Goal: Register for event/course

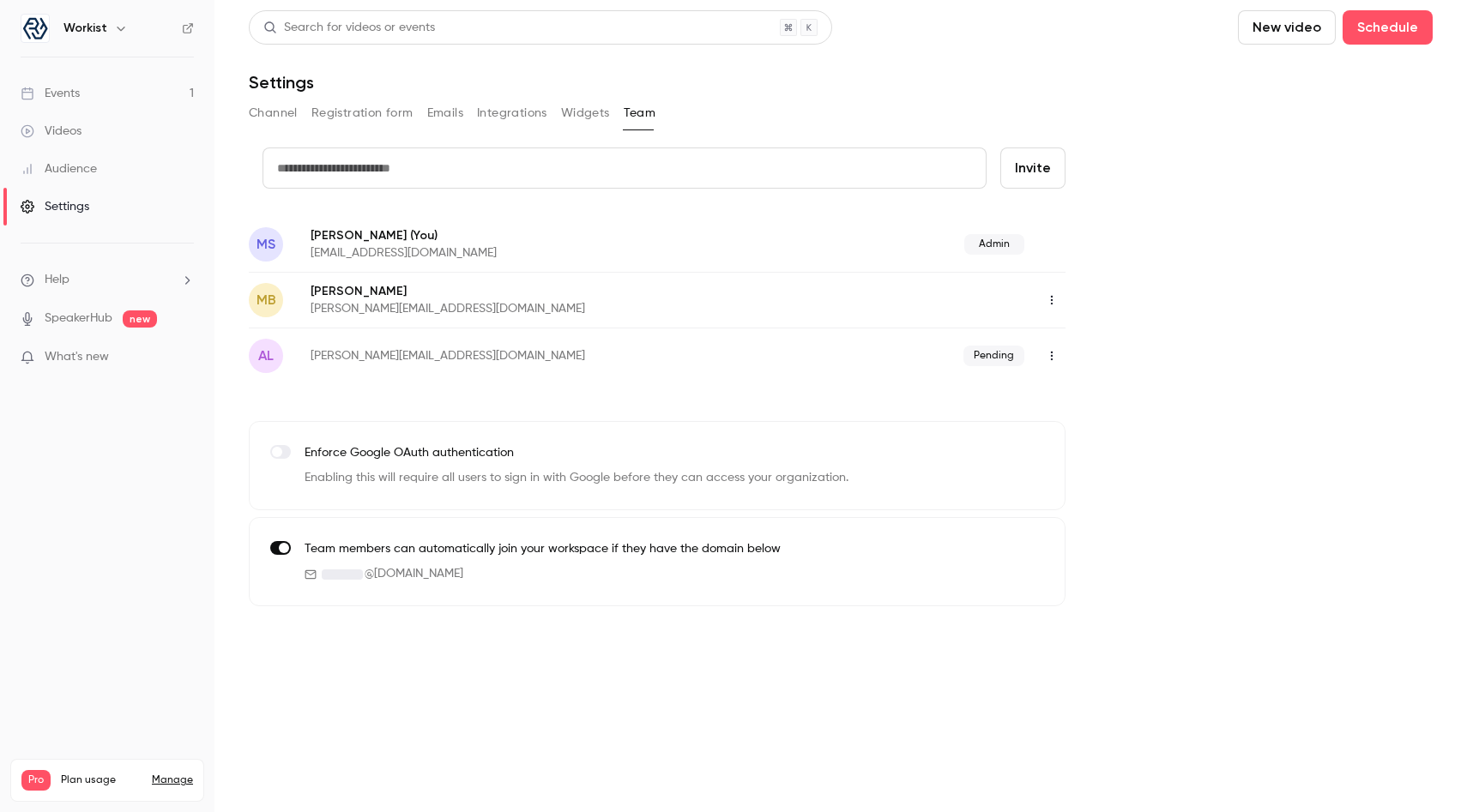
click at [112, 93] on link "Events 1" at bounding box center [107, 93] width 214 height 38
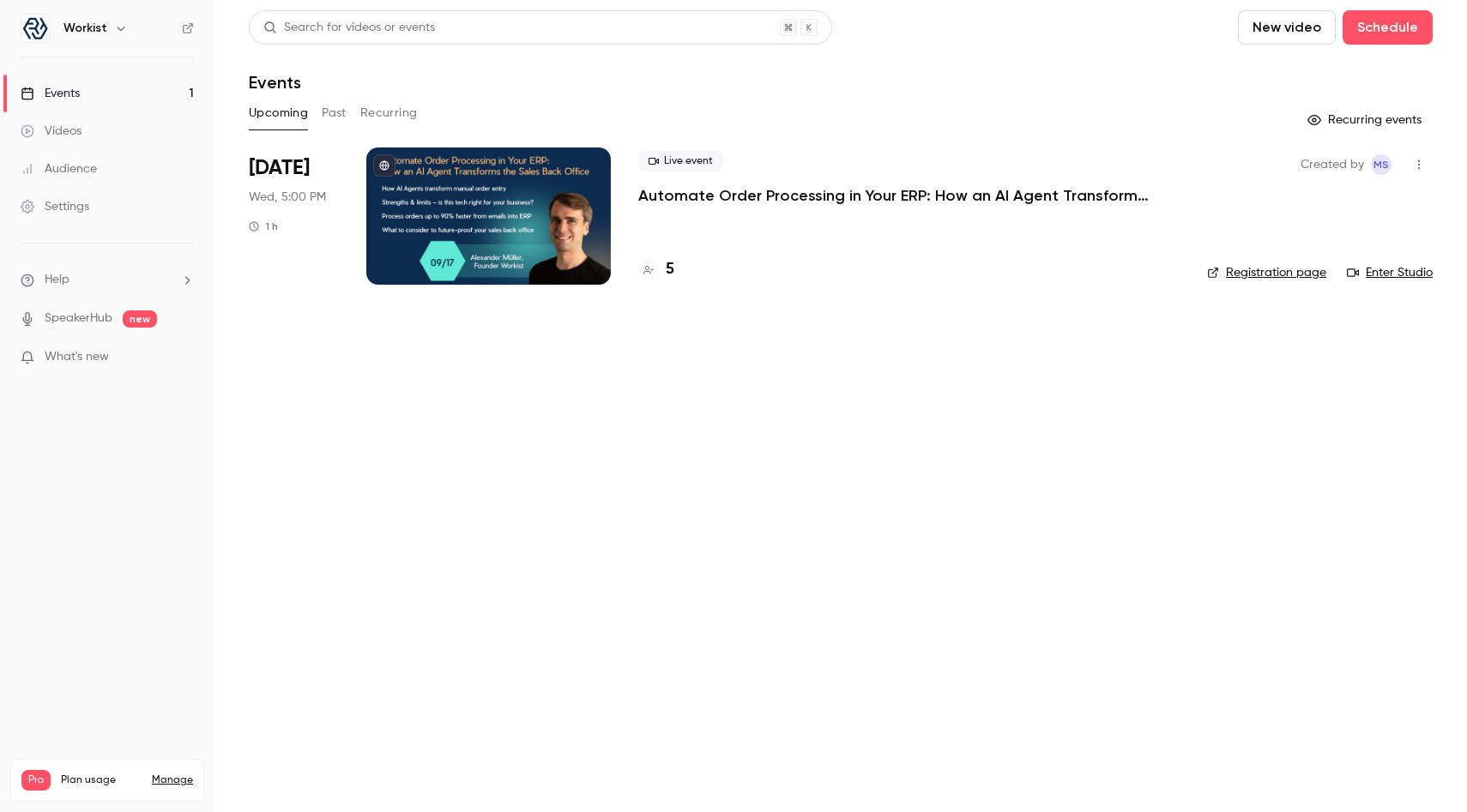
click at [708, 185] on p "Automate Order Processing in Your ERP: How an AI Agent Transforms the Sales Bac…" at bounding box center [895, 195] width 515 height 21
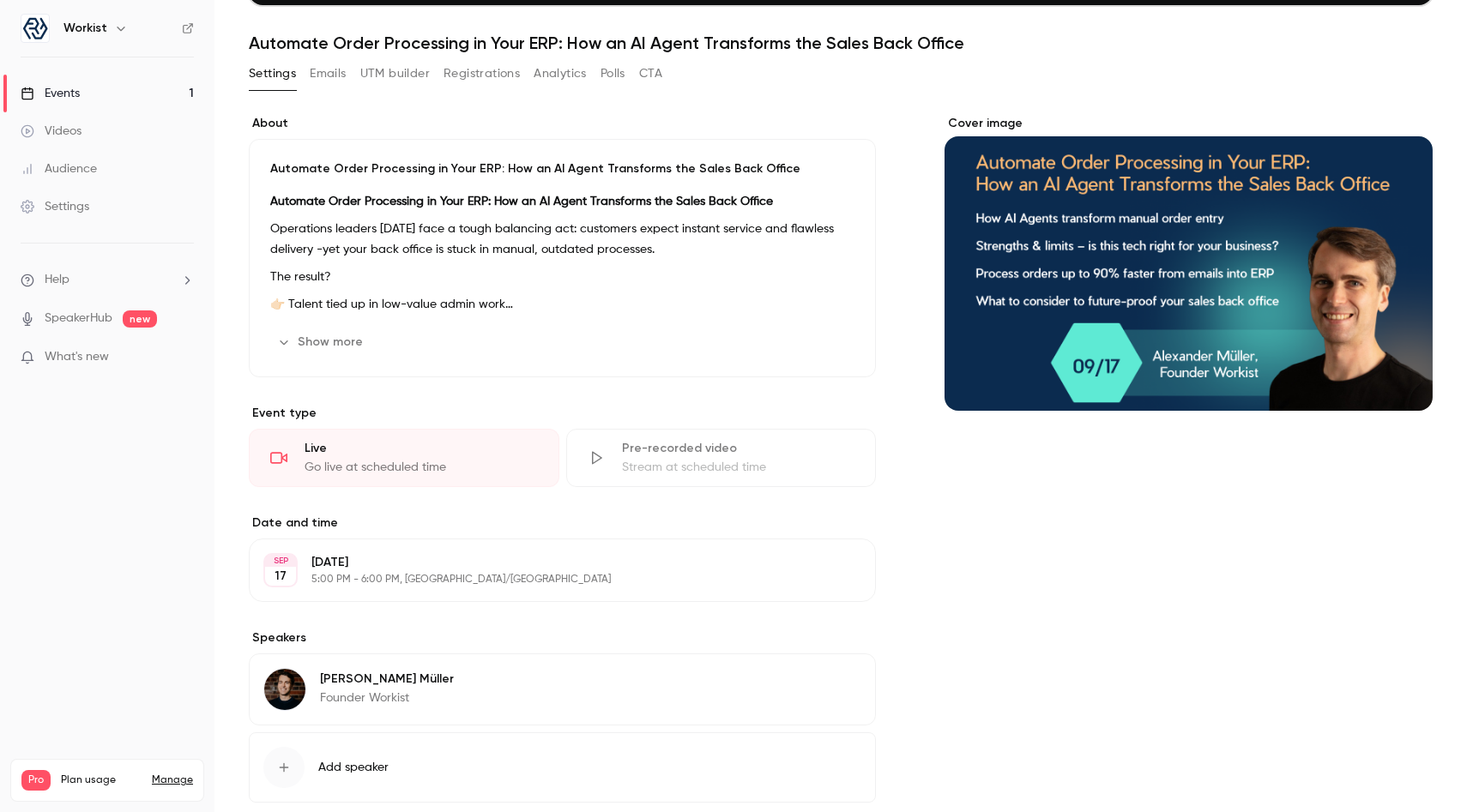
scroll to position [108, 0]
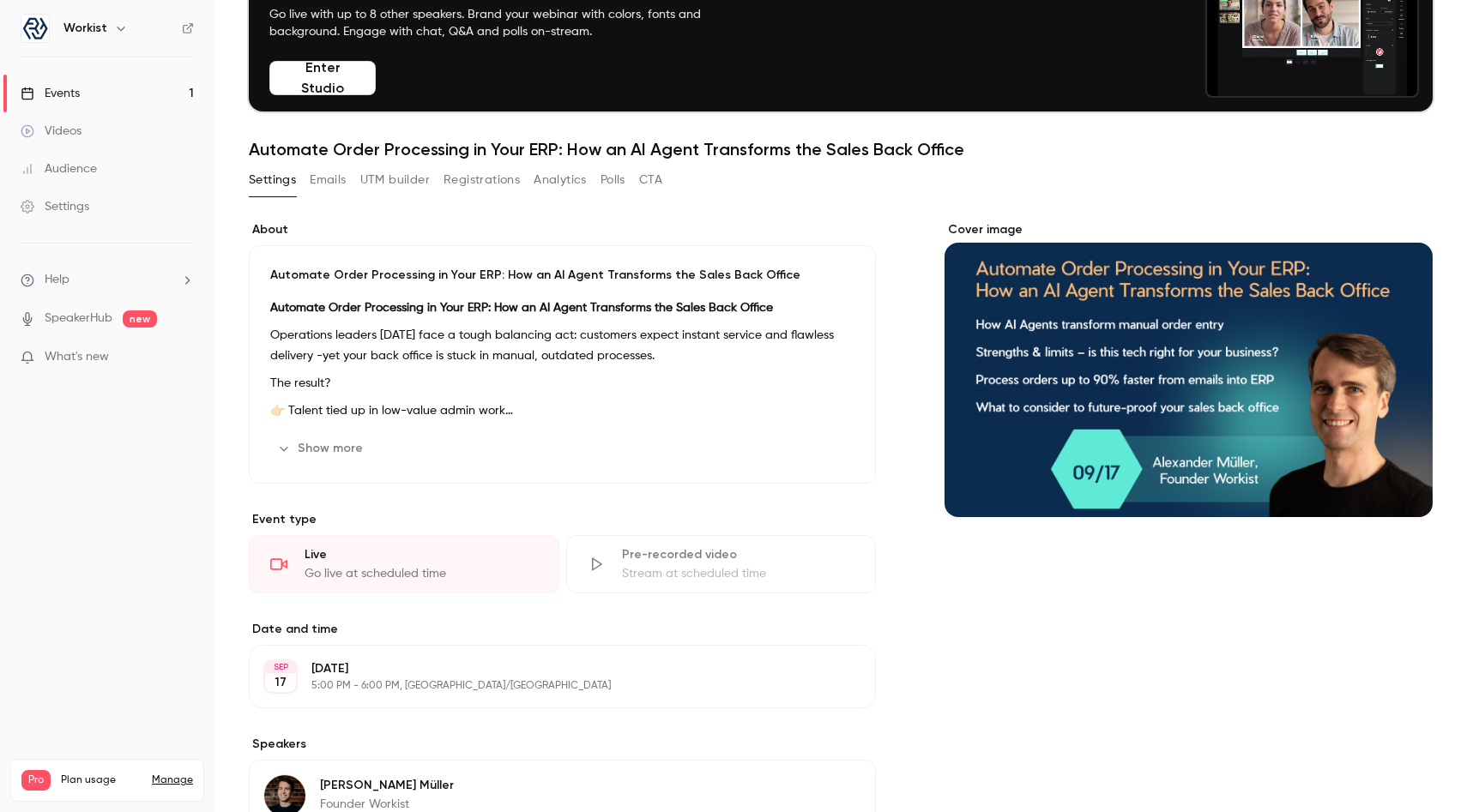
click at [476, 178] on button "Registrations" at bounding box center [481, 180] width 76 height 28
